Goal: Check status: Check status

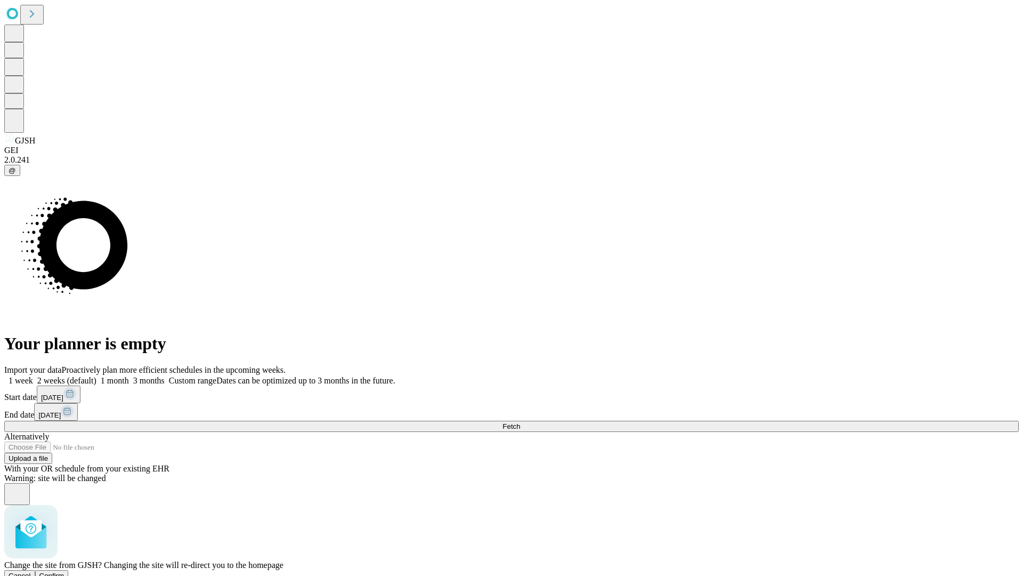
click at [64, 571] on span "Confirm" at bounding box center [51, 575] width 25 height 8
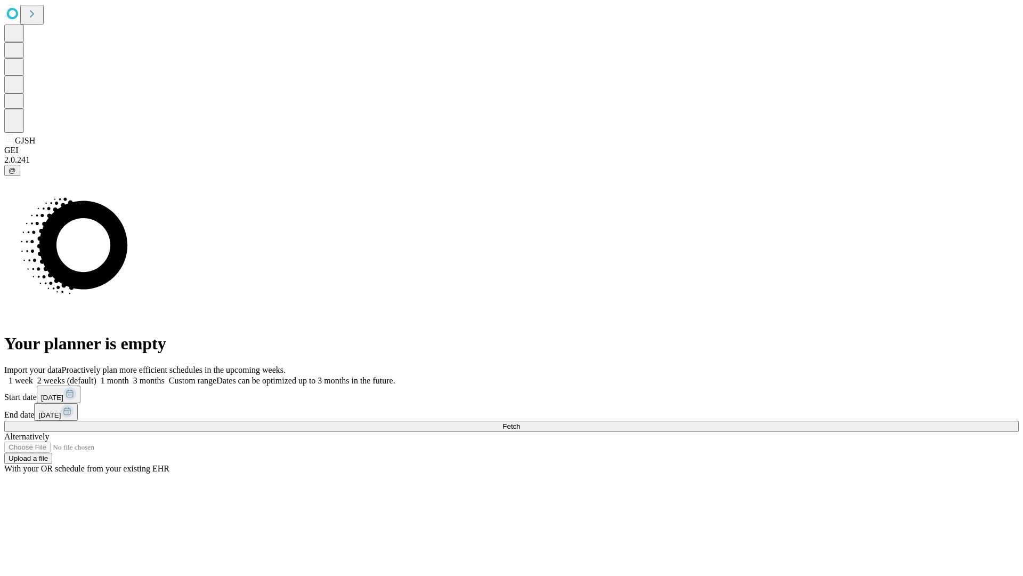
click at [33, 376] on label "1 week" at bounding box center [18, 380] width 29 height 9
click at [520, 422] on span "Fetch" at bounding box center [512, 426] width 18 height 8
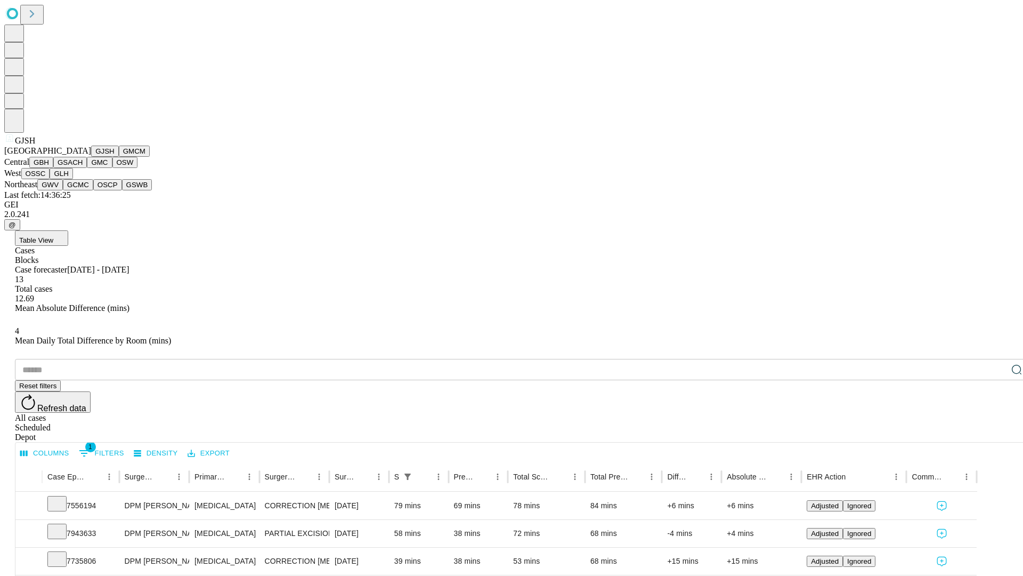
click at [119, 157] on button "GMCM" at bounding box center [134, 151] width 31 height 11
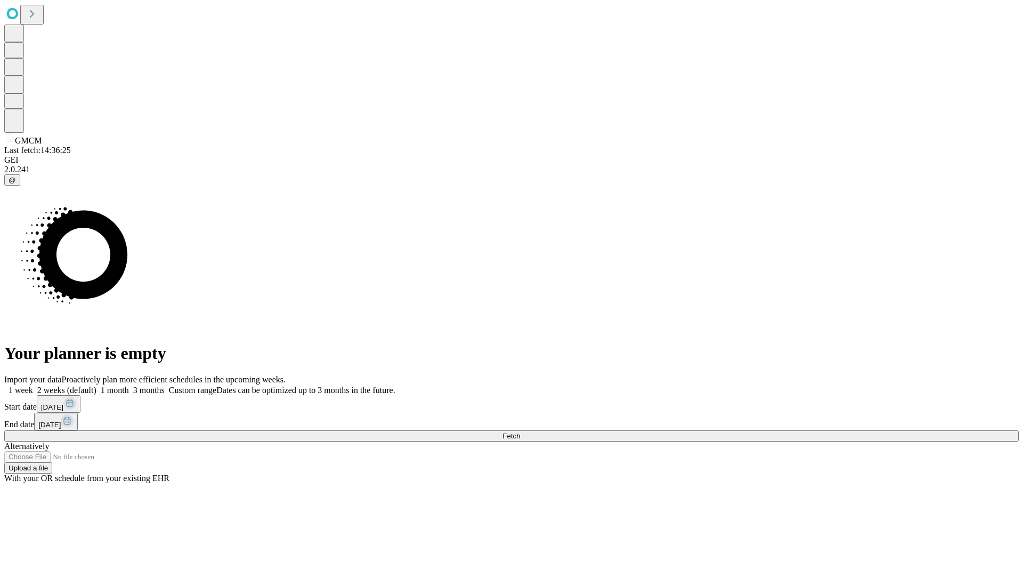
click at [33, 385] on label "1 week" at bounding box center [18, 389] width 29 height 9
click at [520, 432] on span "Fetch" at bounding box center [512, 436] width 18 height 8
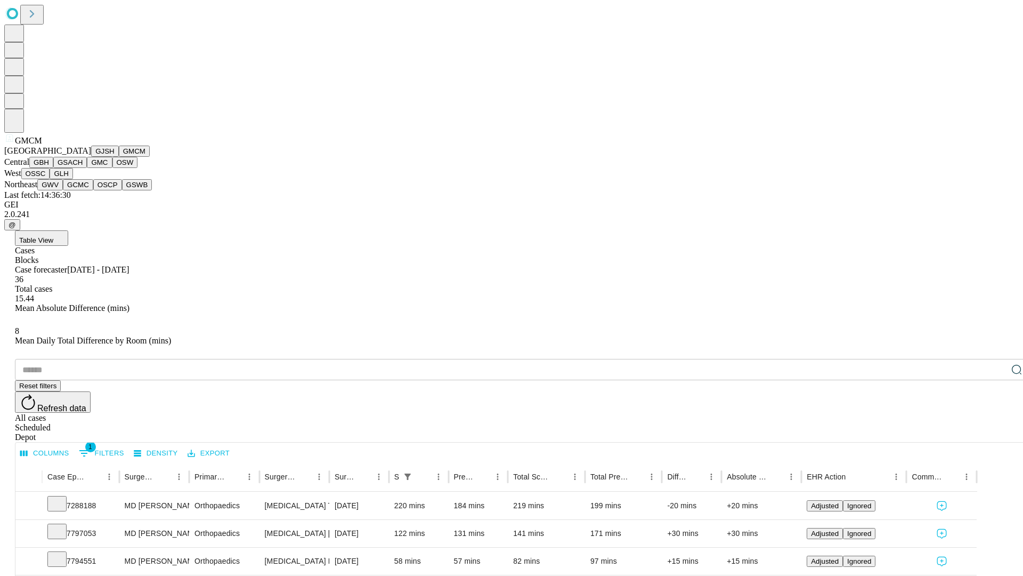
click at [53, 168] on button "GBH" at bounding box center [41, 162] width 24 height 11
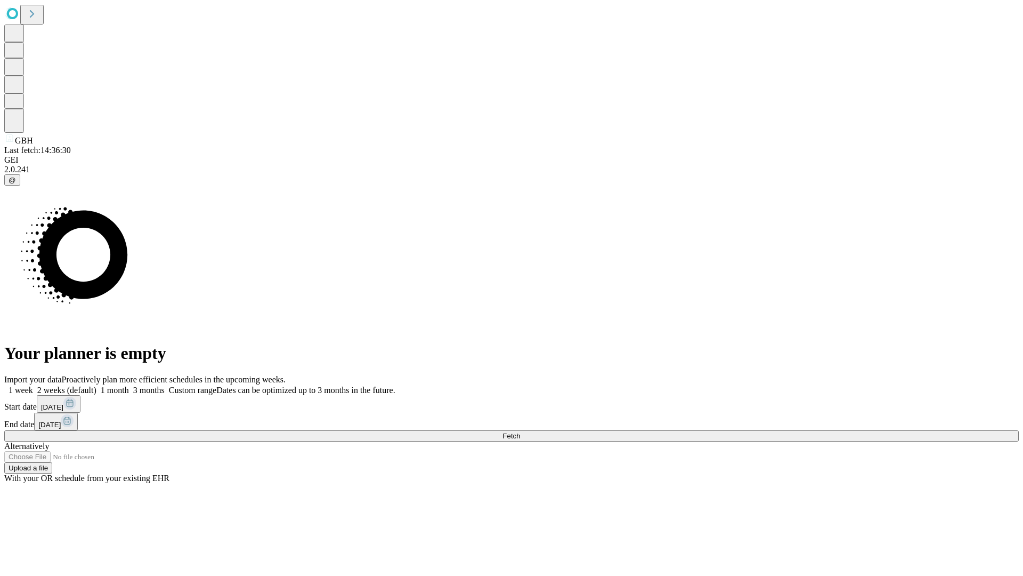
click at [33, 385] on label "1 week" at bounding box center [18, 389] width 29 height 9
click at [520, 432] on span "Fetch" at bounding box center [512, 436] width 18 height 8
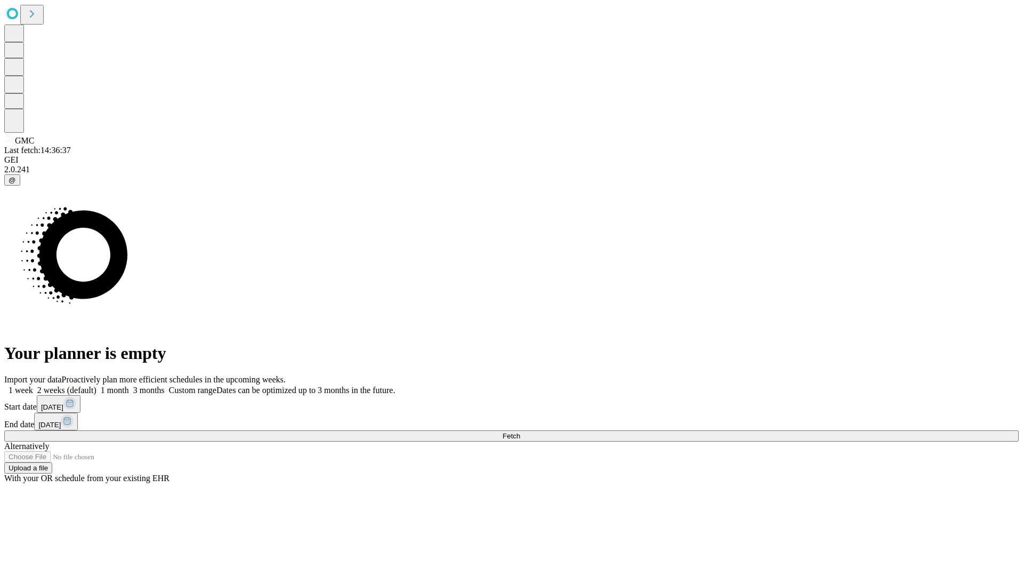
click at [33, 385] on label "1 week" at bounding box center [18, 389] width 29 height 9
click at [520, 432] on span "Fetch" at bounding box center [512, 436] width 18 height 8
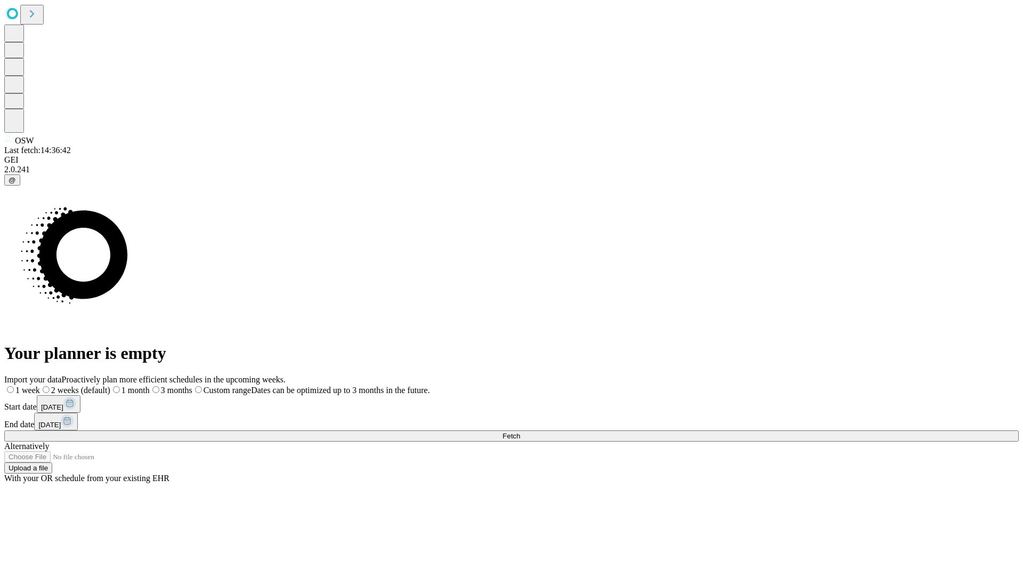
click at [520, 432] on span "Fetch" at bounding box center [512, 436] width 18 height 8
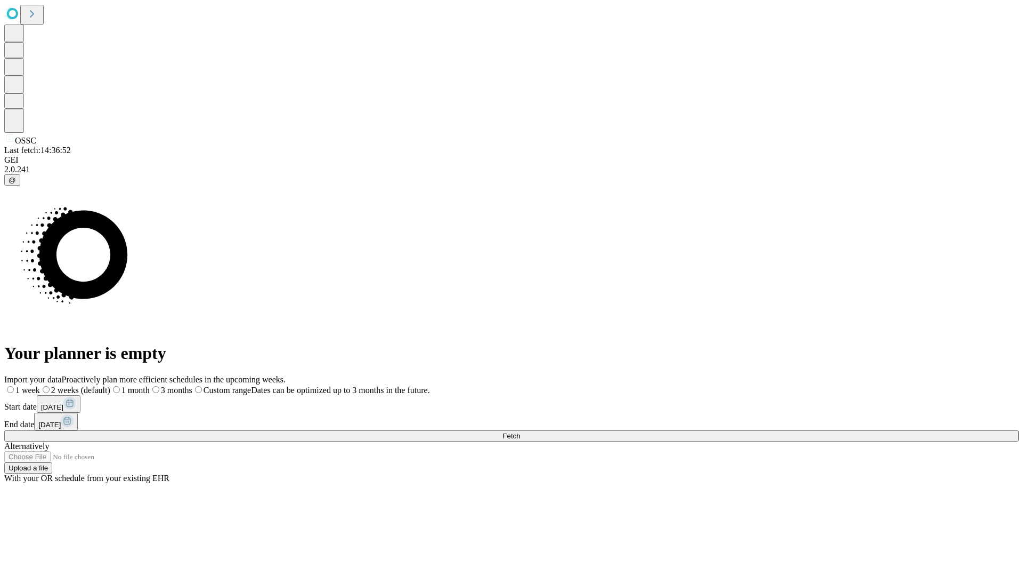
click at [520, 432] on span "Fetch" at bounding box center [512, 436] width 18 height 8
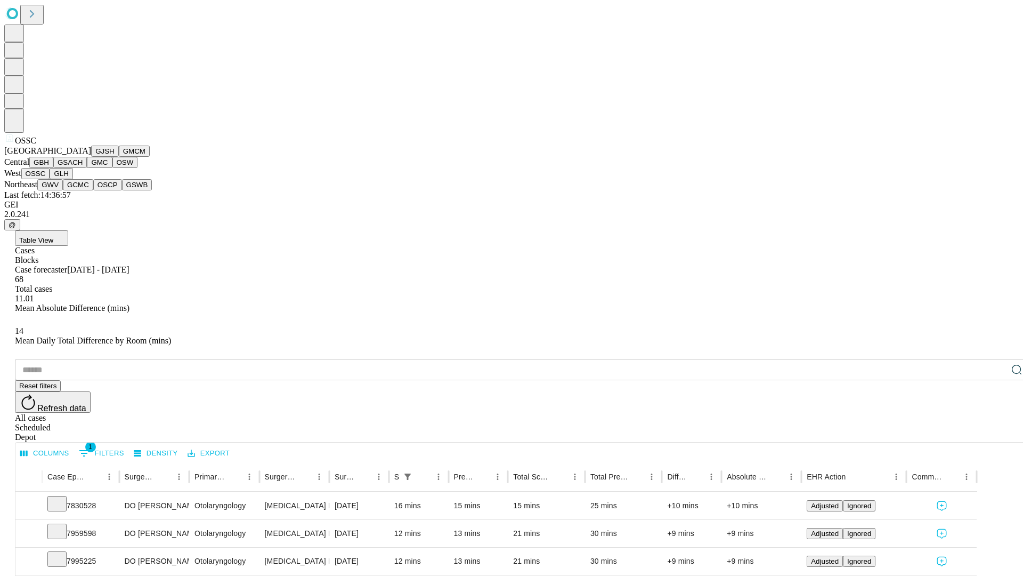
click at [72, 179] on button "GLH" at bounding box center [61, 173] width 23 height 11
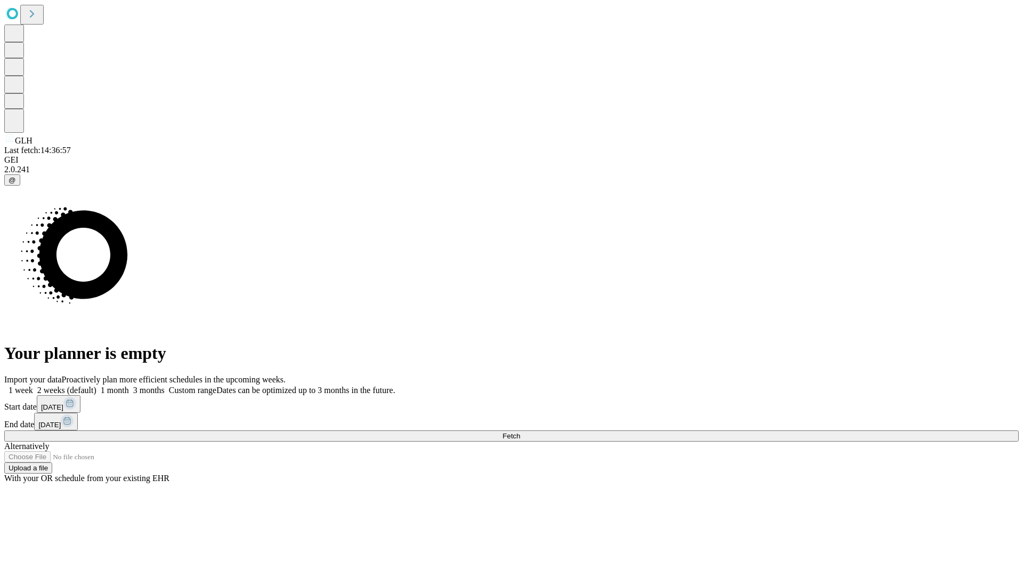
click at [33, 385] on label "1 week" at bounding box center [18, 389] width 29 height 9
click at [520, 432] on span "Fetch" at bounding box center [512, 436] width 18 height 8
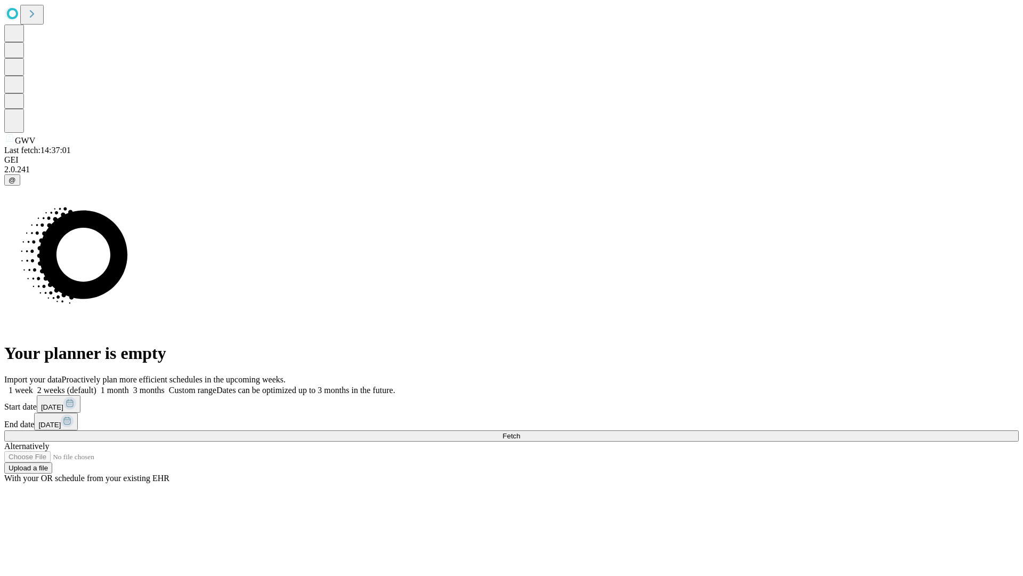
click at [33, 385] on label "1 week" at bounding box center [18, 389] width 29 height 9
click at [520, 432] on span "Fetch" at bounding box center [512, 436] width 18 height 8
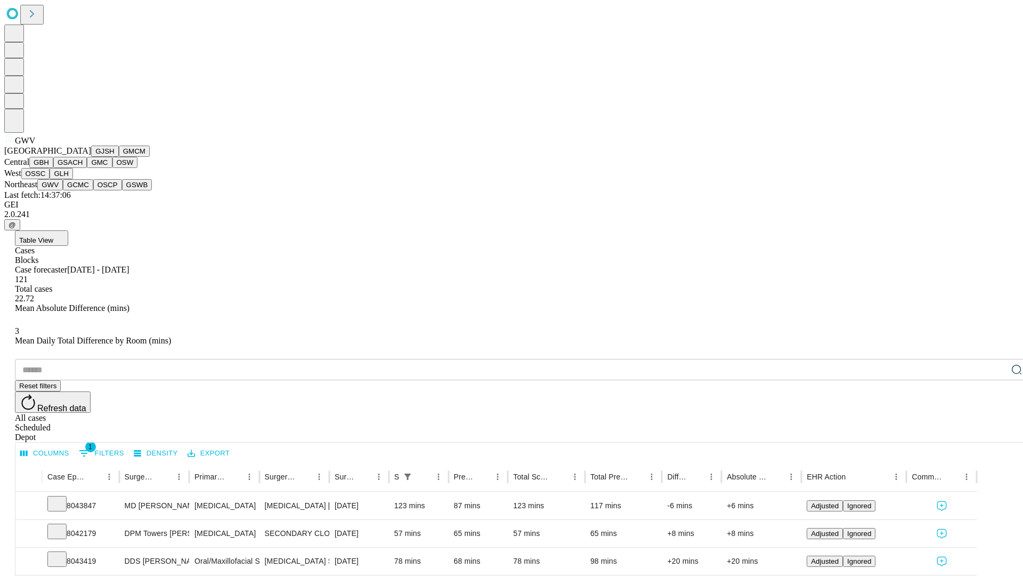
click at [83, 190] on button "GCMC" at bounding box center [78, 184] width 30 height 11
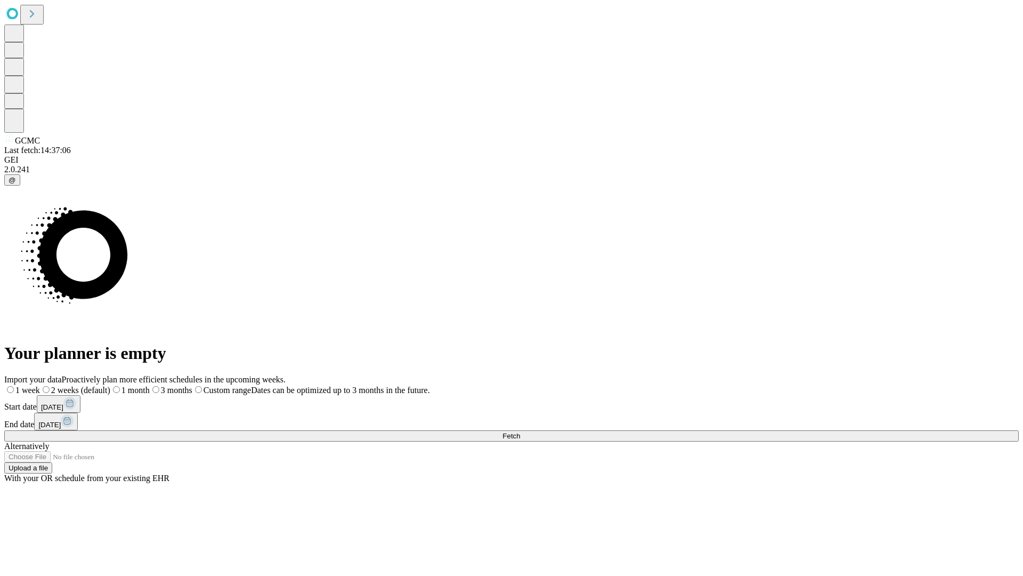
click at [40, 385] on label "1 week" at bounding box center [22, 389] width 36 height 9
click at [520, 432] on span "Fetch" at bounding box center [512, 436] width 18 height 8
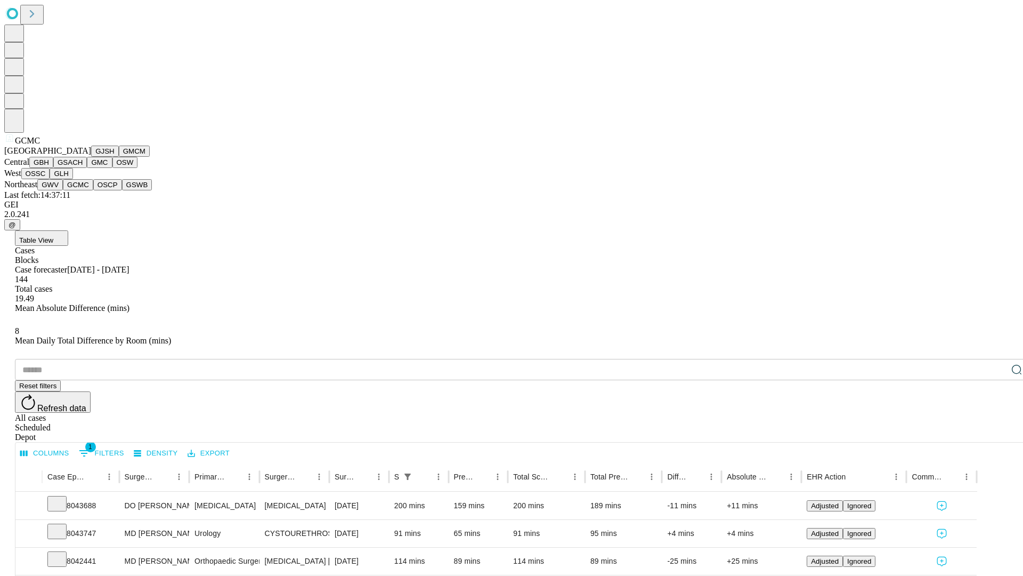
click at [93, 190] on button "OSCP" at bounding box center [107, 184] width 29 height 11
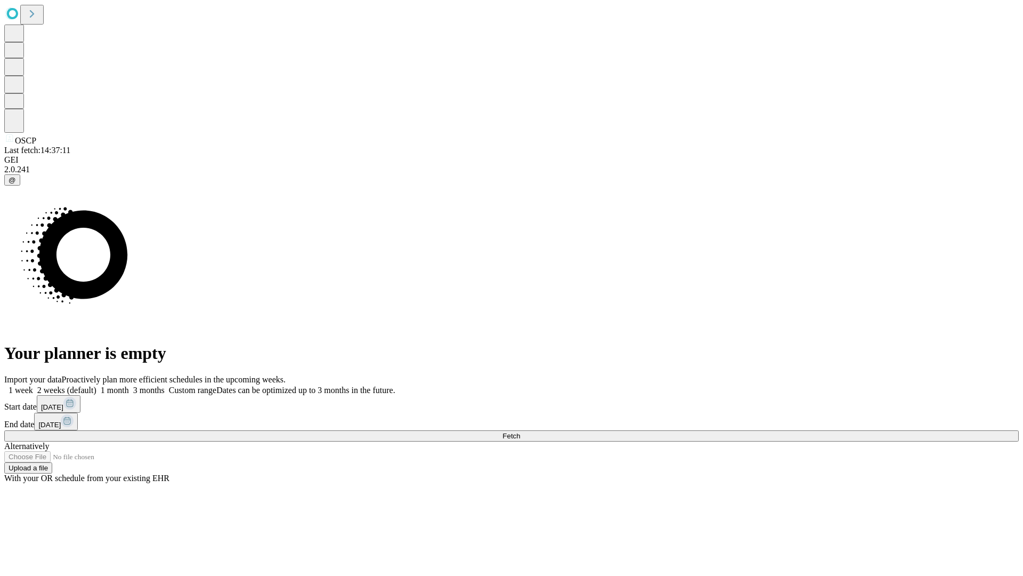
click at [33, 385] on label "1 week" at bounding box center [18, 389] width 29 height 9
click at [520, 432] on span "Fetch" at bounding box center [512, 436] width 18 height 8
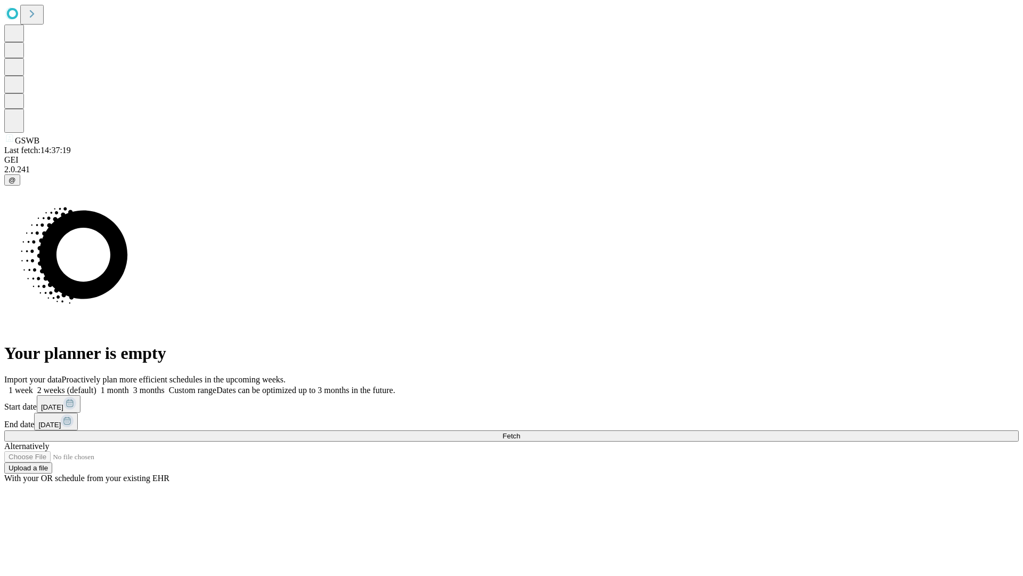
click at [33, 385] on label "1 week" at bounding box center [18, 389] width 29 height 9
click at [520, 432] on span "Fetch" at bounding box center [512, 436] width 18 height 8
